Goal: Information Seeking & Learning: Learn about a topic

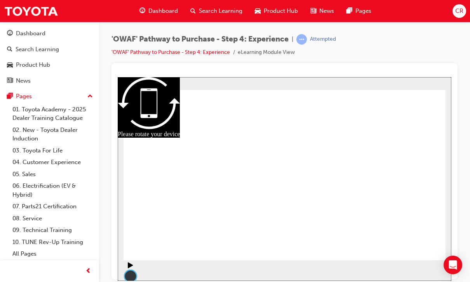
checkbox input "true"
radio input "true"
checkbox input "true"
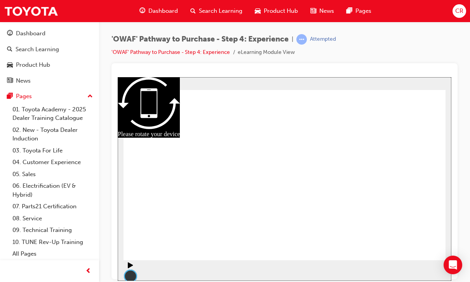
radio input "true"
click at [43, 35] on div "Dashboard" at bounding box center [31, 33] width 30 height 9
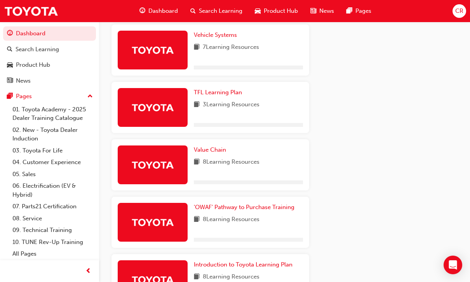
scroll to position [402, 0]
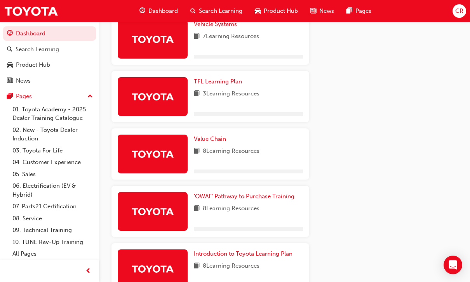
click at [250, 198] on span "'OWAF' Pathway to Purchase Training" at bounding box center [244, 196] width 101 height 7
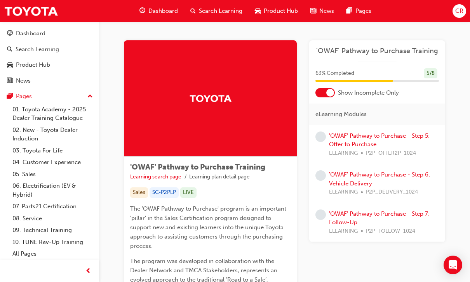
click at [406, 138] on link "'OWAF' Pathway to Purchase - Step 5: Offer to Purchase" at bounding box center [379, 140] width 101 height 16
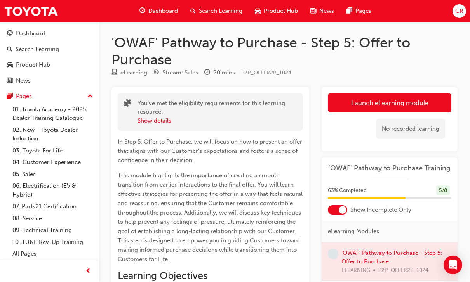
click at [417, 104] on link "Launch eLearning module" at bounding box center [389, 102] width 123 height 19
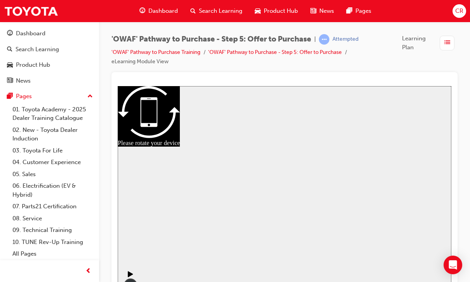
click at [280, 198] on div at bounding box center [284, 177] width 322 height 170
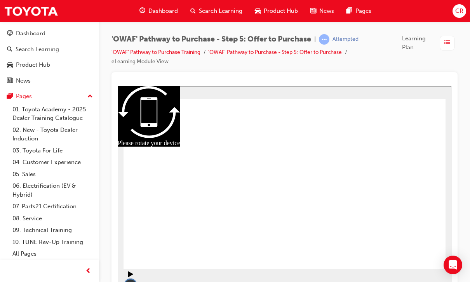
click at [130, 274] on icon "Play (Ctrl+Alt+P)" at bounding box center [130, 274] width 5 height 6
click at [131, 276] on div "Pause (Ctrl+Alt+P)" at bounding box center [130, 277] width 13 height 13
